Goal: Transaction & Acquisition: Purchase product/service

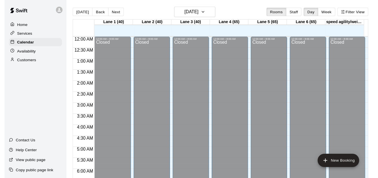
scroll to position [373, 0]
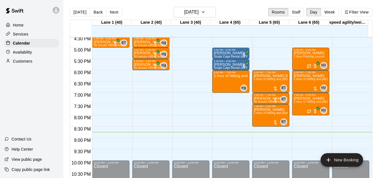
drag, startPoint x: 299, startPoint y: 9, endPoint x: 326, endPoint y: 17, distance: 27.8
click at [299, 9] on button "Staff" at bounding box center [296, 12] width 16 height 8
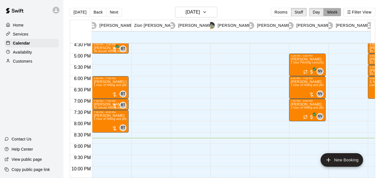
click at [332, 10] on button "Week" at bounding box center [332, 12] width 18 height 8
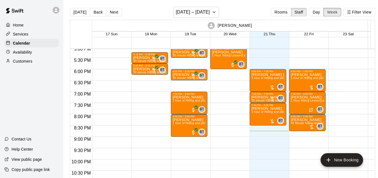
scroll to position [365, 0]
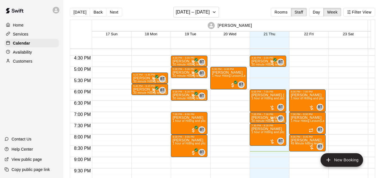
click at [119, 12] on button "Next" at bounding box center [114, 12] width 16 height 8
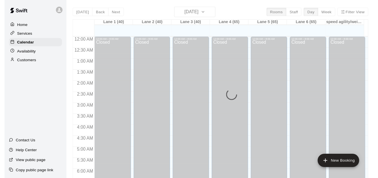
scroll to position [373, 0]
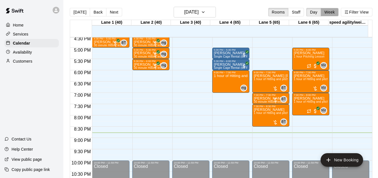
click at [326, 8] on button "Week" at bounding box center [330, 12] width 18 height 8
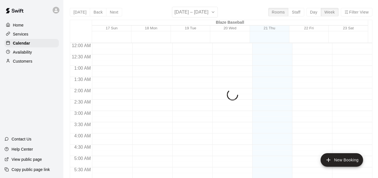
click at [298, 13] on button "Staff" at bounding box center [296, 12] width 16 height 8
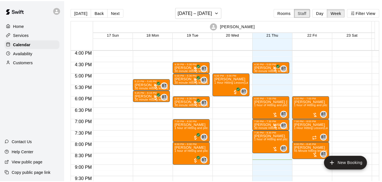
scroll to position [360, 0]
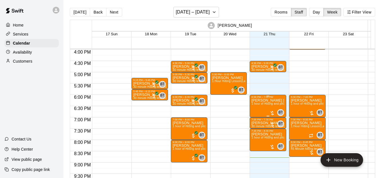
click at [271, 112] on div at bounding box center [272, 113] width 6 height 6
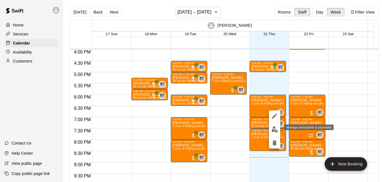
click at [275, 129] on img "edit" at bounding box center [275, 129] width 6 height 6
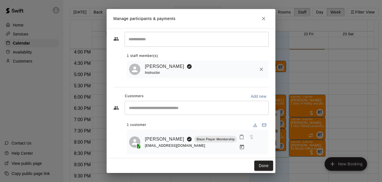
scroll to position [0, 0]
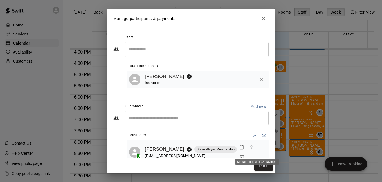
click at [244, 155] on icon "Manage bookings & payment" at bounding box center [242, 157] width 4 height 5
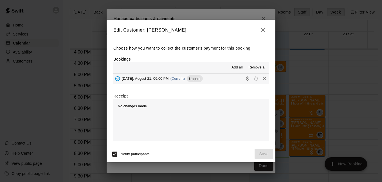
drag, startPoint x: 225, startPoint y: 79, endPoint x: 227, endPoint y: 83, distance: 4.3
click at [226, 79] on button "Thursday, August 21: 06:00 PM (Current) Unpaid" at bounding box center [190, 78] width 155 height 10
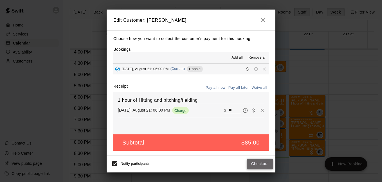
click at [252, 164] on button "Checkout" at bounding box center [260, 163] width 26 height 10
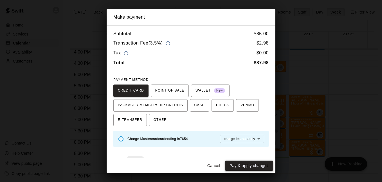
click at [248, 166] on button "Pay & apply changes" at bounding box center [249, 165] width 48 height 10
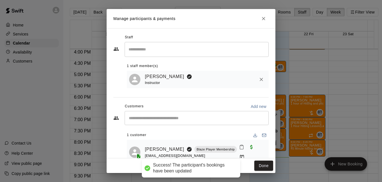
drag, startPoint x: 264, startPoint y: 162, endPoint x: 278, endPoint y: 127, distance: 37.8
click at [264, 163] on button "Done" at bounding box center [263, 165] width 19 height 10
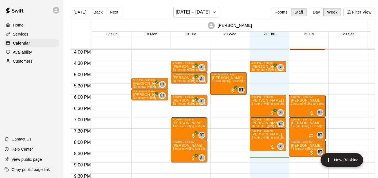
click at [272, 124] on div at bounding box center [272, 124] width 6 height 6
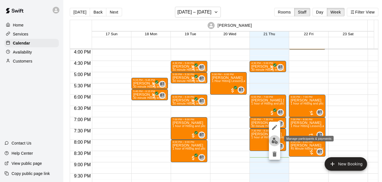
click at [269, 142] on button "edit" at bounding box center [274, 140] width 11 height 11
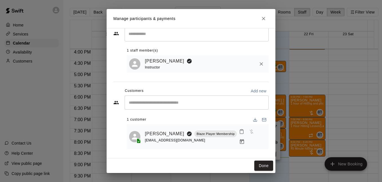
scroll to position [17, 0]
click at [243, 140] on icon "Manage bookings & payment" at bounding box center [242, 142] width 6 height 6
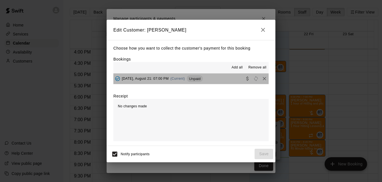
click at [227, 80] on button "Thursday, August 21: 07:00 PM (Current) Unpaid" at bounding box center [190, 78] width 155 height 10
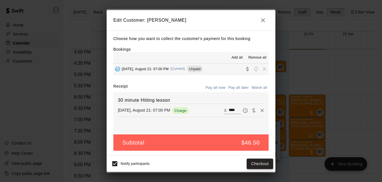
click at [258, 162] on button "Checkout" at bounding box center [260, 163] width 26 height 10
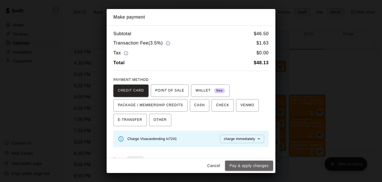
click at [254, 162] on button "Pay & apply changes" at bounding box center [249, 165] width 48 height 10
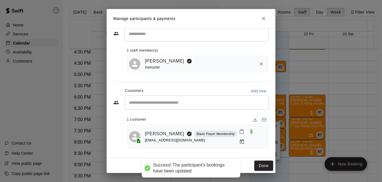
click at [267, 165] on button "Done" at bounding box center [263, 165] width 19 height 10
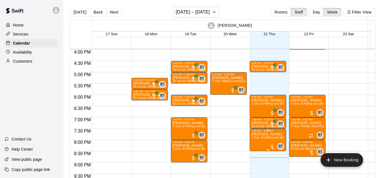
click at [274, 146] on div at bounding box center [272, 147] width 6 height 6
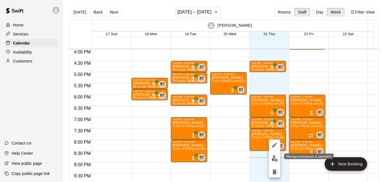
click at [274, 158] on img "edit" at bounding box center [275, 158] width 6 height 6
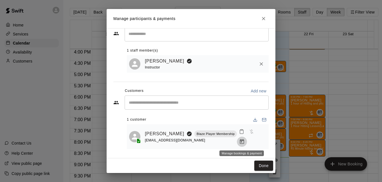
click at [242, 142] on icon "Manage bookings & payment" at bounding box center [242, 142] width 6 height 6
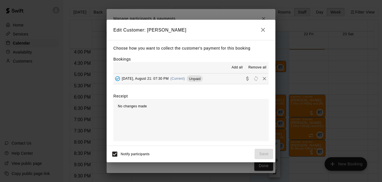
click at [215, 85] on div "Choose how you want to collect the customer's payment for this booking Bookings…" at bounding box center [191, 93] width 169 height 106
click at [221, 83] on button "Thursday, August 21: 07:30 PM (Current) Unpaid" at bounding box center [190, 78] width 155 height 10
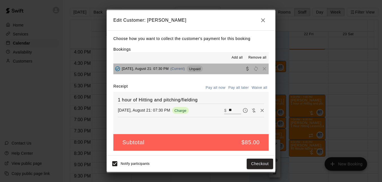
click at [218, 74] on button "Thursday, August 21: 07:30 PM (Current) Unpaid" at bounding box center [190, 69] width 155 height 10
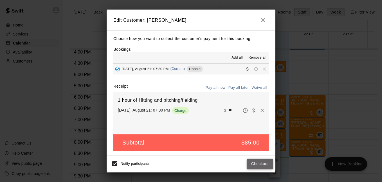
click at [251, 162] on button "Checkout" at bounding box center [260, 163] width 26 height 10
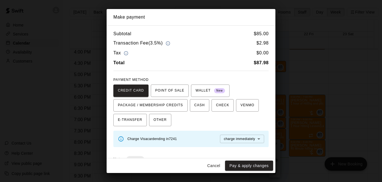
click at [232, 162] on button "Pay & apply changes" at bounding box center [249, 165] width 48 height 10
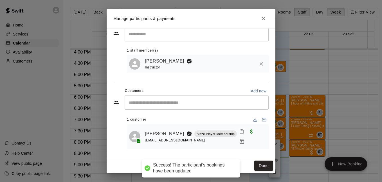
click at [258, 169] on button "Done" at bounding box center [263, 165] width 19 height 10
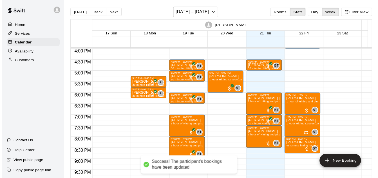
scroll to position [299, 0]
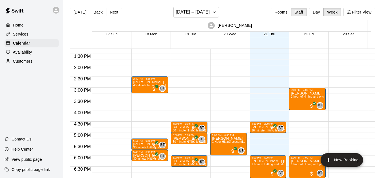
drag, startPoint x: 117, startPoint y: 14, endPoint x: 211, endPoint y: 93, distance: 123.5
click at [117, 14] on button "Next" at bounding box center [114, 12] width 16 height 8
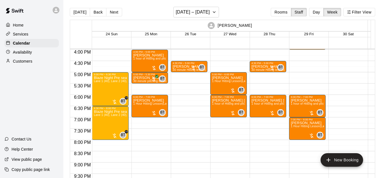
scroll to position [339, 0]
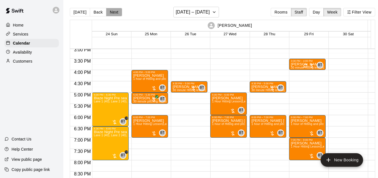
click at [115, 15] on button "Next" at bounding box center [114, 12] width 16 height 8
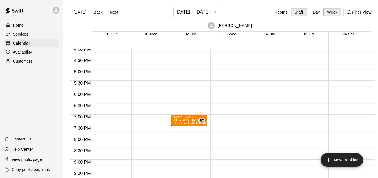
scroll to position [360, 0]
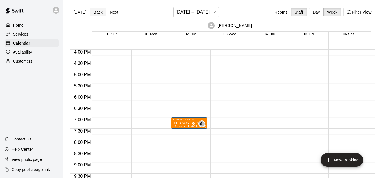
click at [90, 11] on button "Back" at bounding box center [98, 12] width 17 height 8
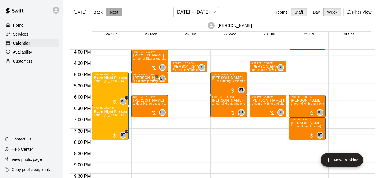
click at [110, 11] on button "Next" at bounding box center [114, 12] width 16 height 8
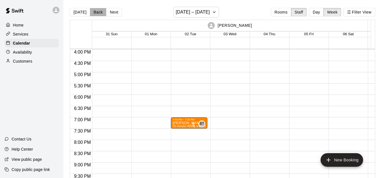
drag, startPoint x: 98, startPoint y: 10, endPoint x: 137, endPoint y: 22, distance: 40.7
click at [98, 10] on button "Back" at bounding box center [98, 12] width 17 height 8
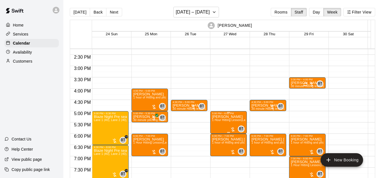
scroll to position [319, 0]
